Goal: Information Seeking & Learning: Understand process/instructions

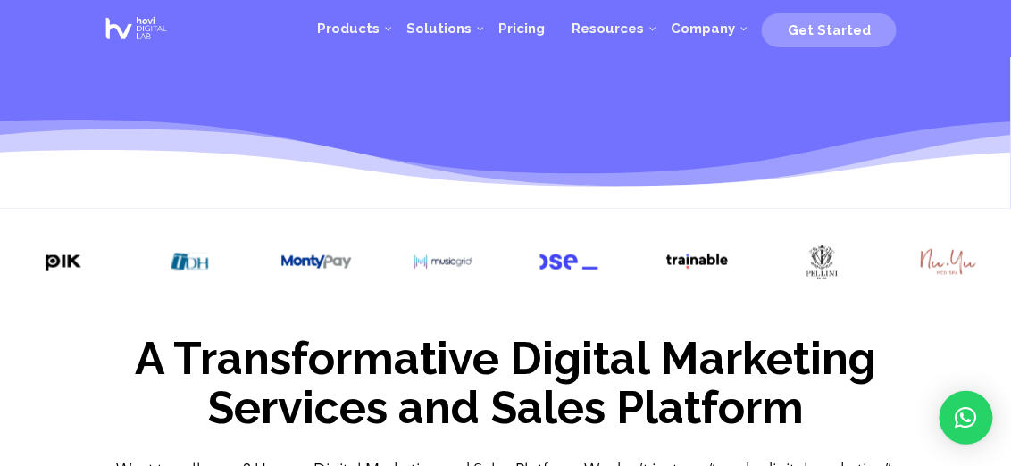
scroll to position [503, 0]
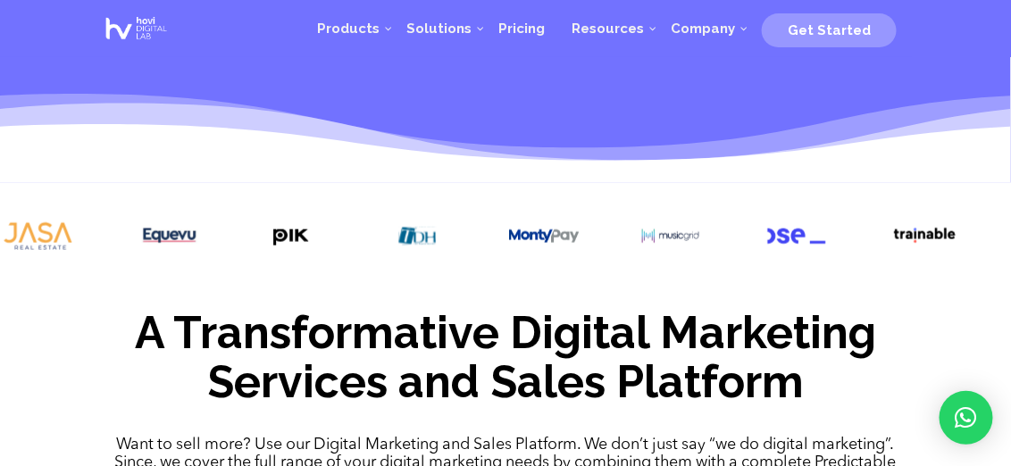
drag, startPoint x: 373, startPoint y: 242, endPoint x: 913, endPoint y: 322, distance: 546.4
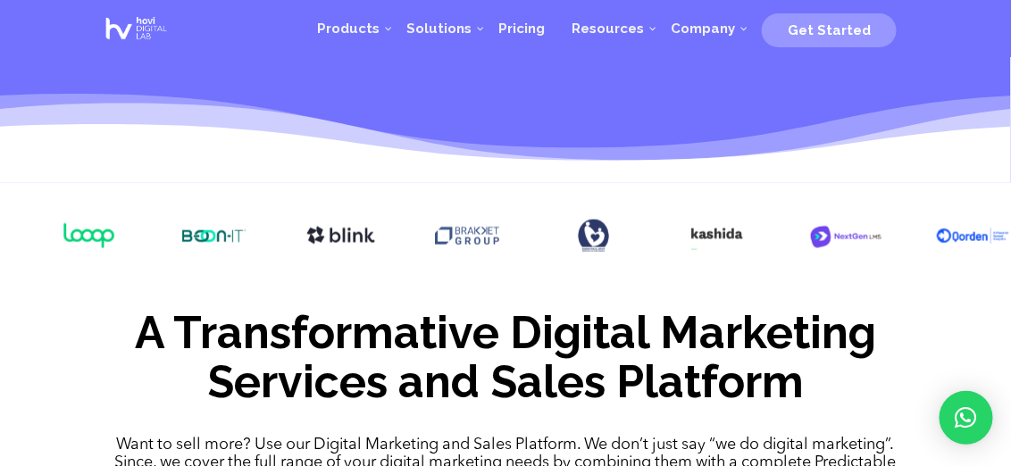
drag, startPoint x: 364, startPoint y: 281, endPoint x: 929, endPoint y: 312, distance: 566.5
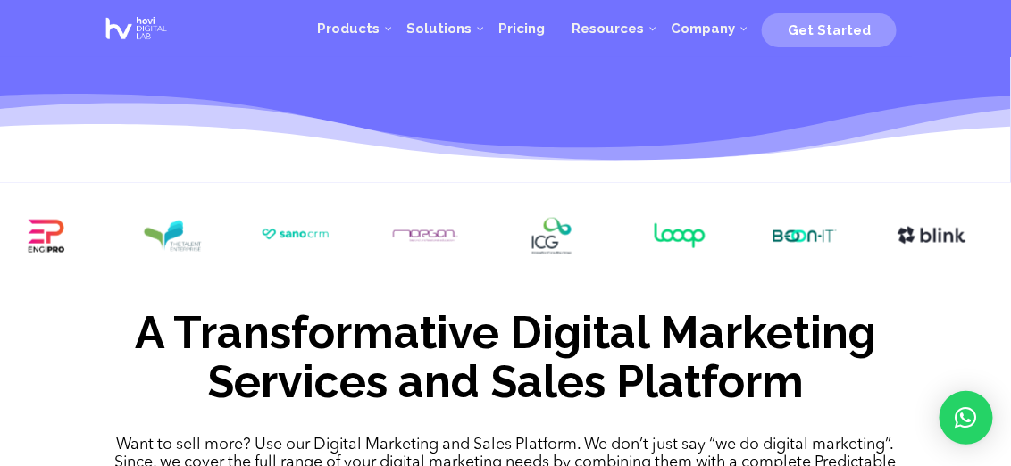
drag, startPoint x: 280, startPoint y: 231, endPoint x: 884, endPoint y: 310, distance: 609.1
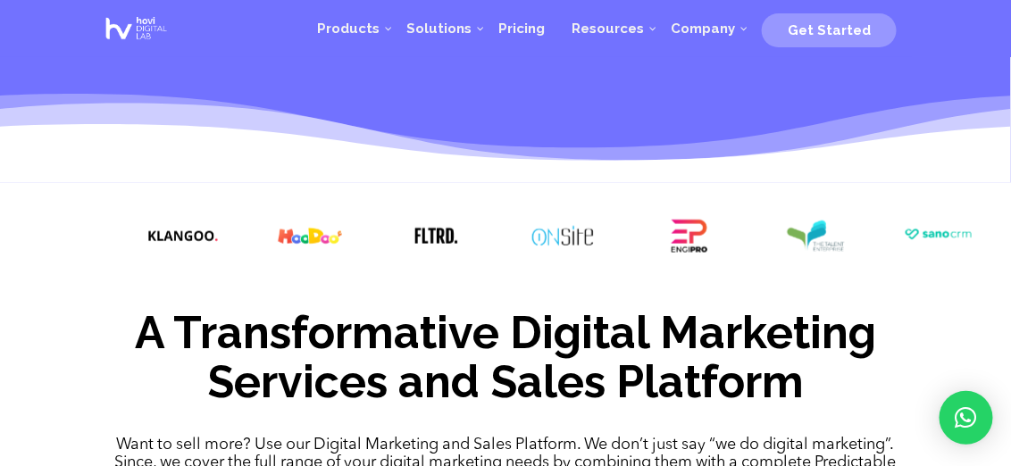
drag, startPoint x: 351, startPoint y: 256, endPoint x: 958, endPoint y: 270, distance: 606.8
click at [977, 257] on div at bounding box center [942, 237] width 73 height 39
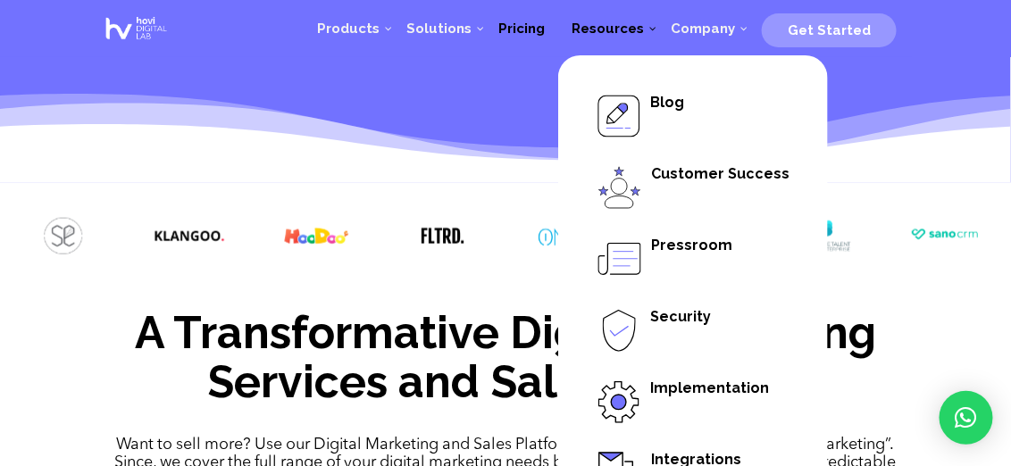
click at [526, 36] on span "Pricing" at bounding box center [522, 29] width 46 height 16
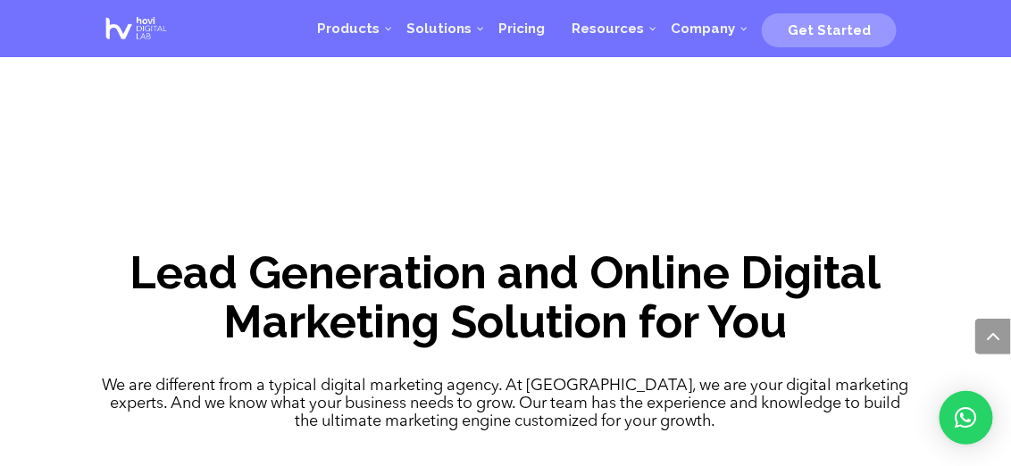
scroll to position [1736, 0]
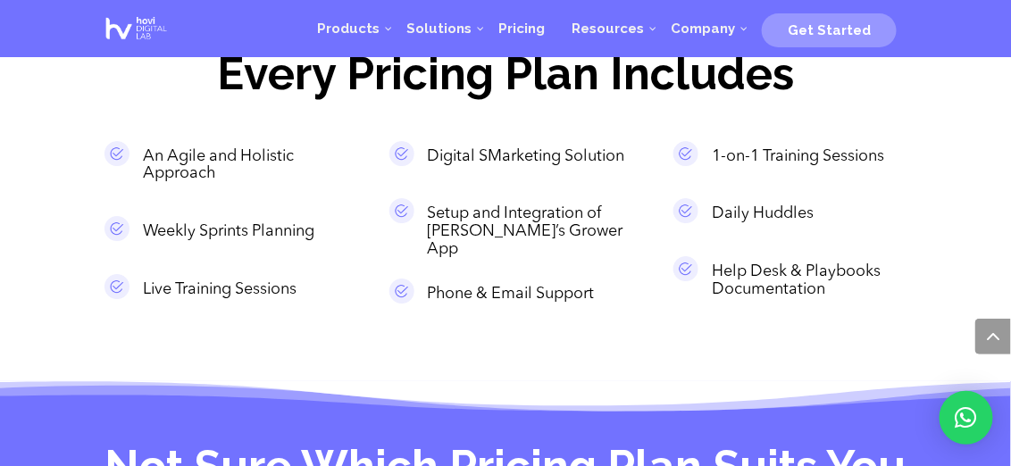
scroll to position [1573, 0]
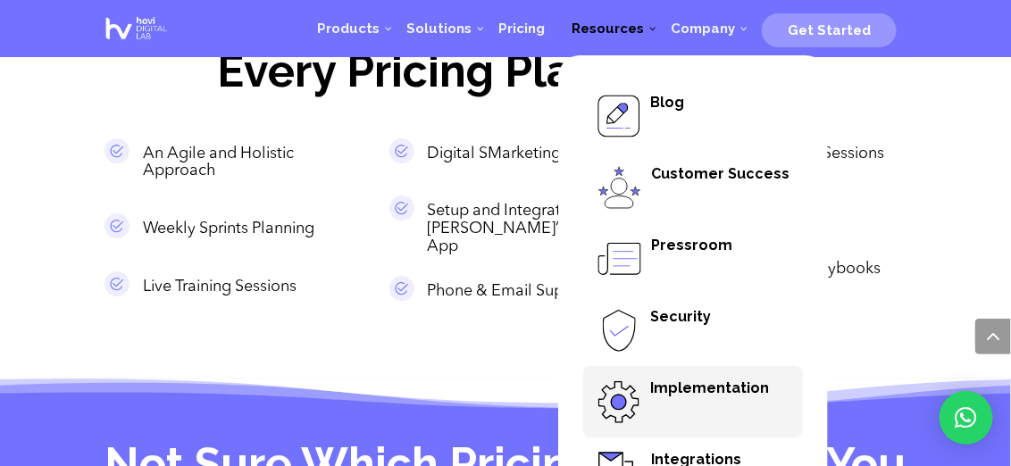
click at [683, 381] on span "Implementation" at bounding box center [709, 388] width 119 height 17
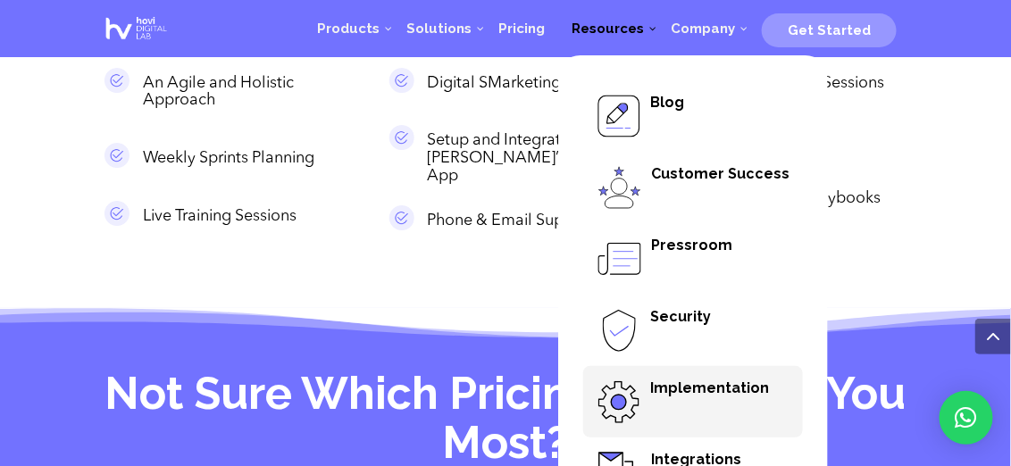
scroll to position [1644, 0]
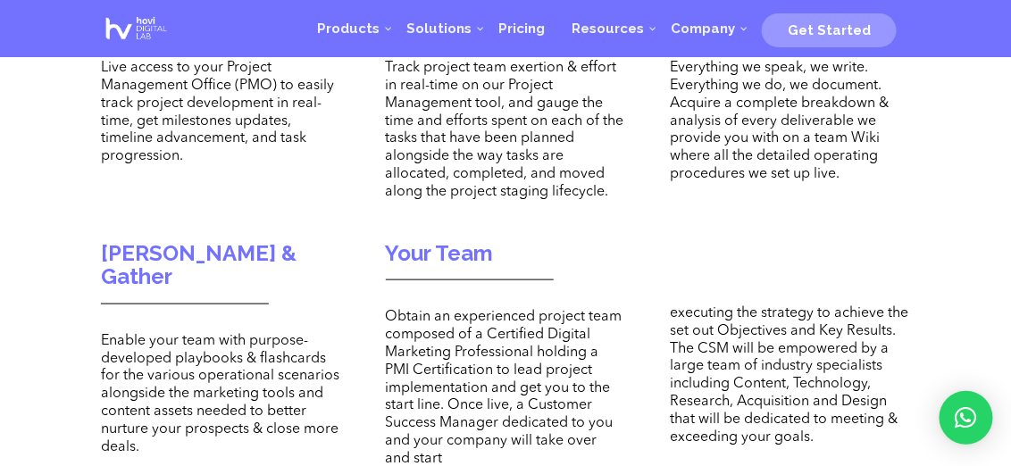
scroll to position [428, 0]
